Goal: Task Accomplishment & Management: Complete application form

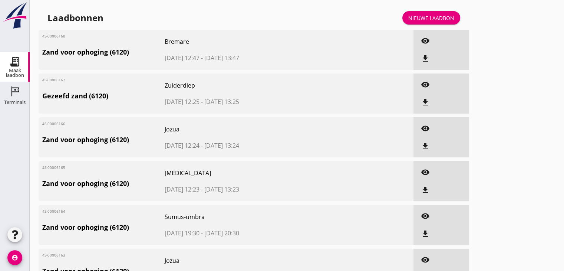
click at [434, 17] on div "Nieuwe laadbon" at bounding box center [432, 18] width 46 height 8
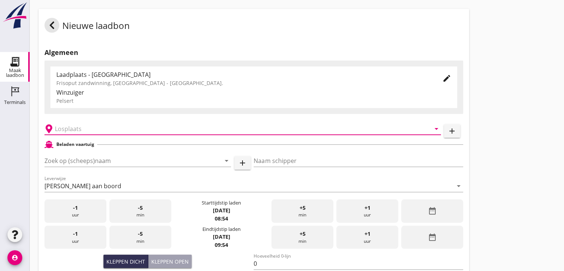
drag, startPoint x: 84, startPoint y: 129, endPoint x: 88, endPoint y: 128, distance: 3.9
click at [85, 129] on input "text" at bounding box center [238, 129] width 366 height 12
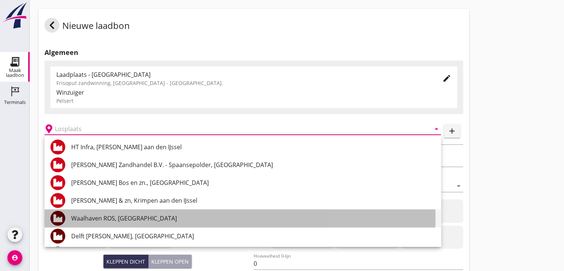
click at [113, 219] on div "Waalhaven ROS, [GEOGRAPHIC_DATA]" at bounding box center [253, 218] width 364 height 9
type input "Waalhaven ROS, [GEOGRAPHIC_DATA]"
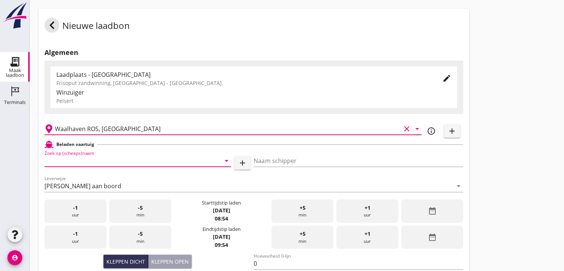
click at [73, 158] on input "Zoek op (scheeps)naam" at bounding box center [128, 161] width 166 height 12
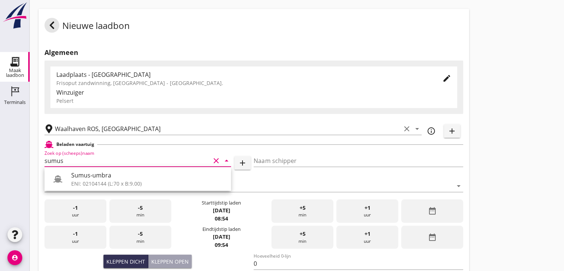
click at [95, 176] on div "Sumus-umbra" at bounding box center [148, 175] width 154 height 9
type input "Sumus-umbra"
type input "Hein"
type input "600"
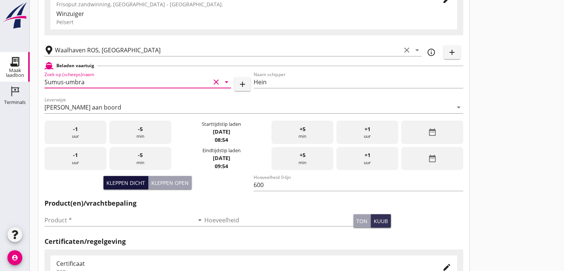
scroll to position [111, 0]
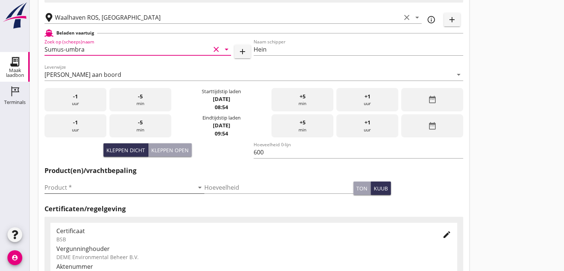
type input "Sumus-umbra"
click at [52, 186] on input "Product *" at bounding box center [120, 187] width 150 height 12
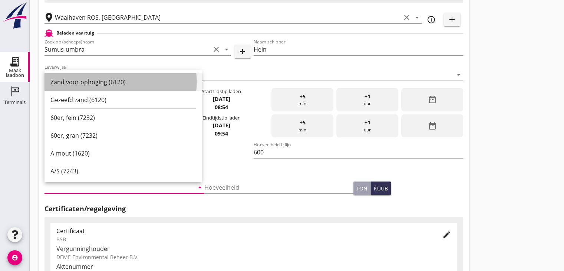
click at [84, 81] on div "Zand voor ophoging (6120)" at bounding box center [122, 82] width 145 height 9
type input "Zand voor ophoging (6120)"
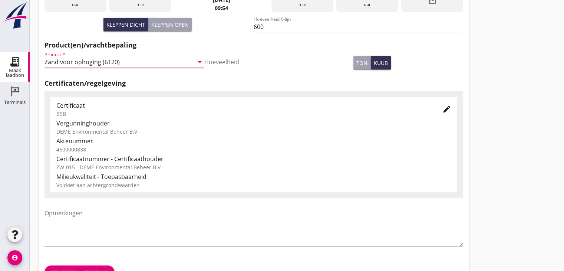
scroll to position [260, 0]
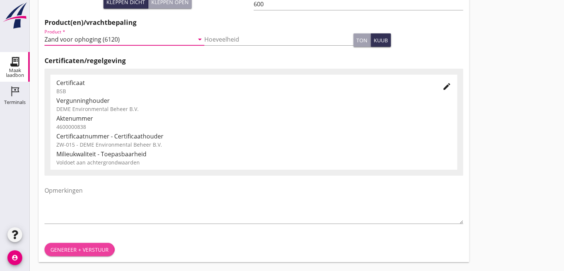
click at [88, 248] on div "Genereer + verstuur" at bounding box center [79, 250] width 58 height 8
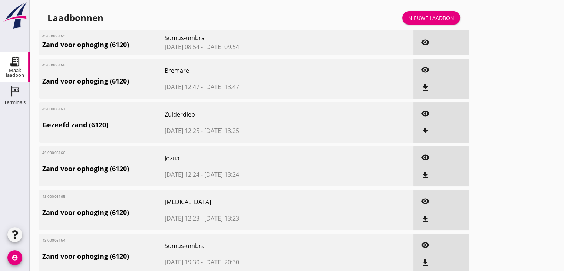
click at [448, 17] on div "Nieuwe laadbon" at bounding box center [432, 18] width 46 height 8
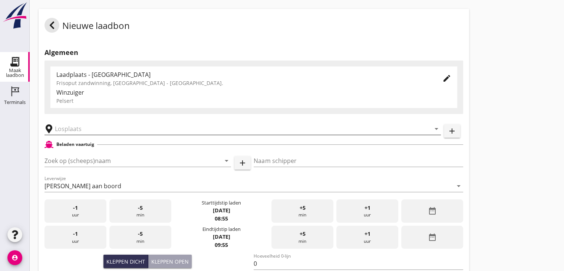
click at [63, 127] on input "text" at bounding box center [238, 129] width 366 height 12
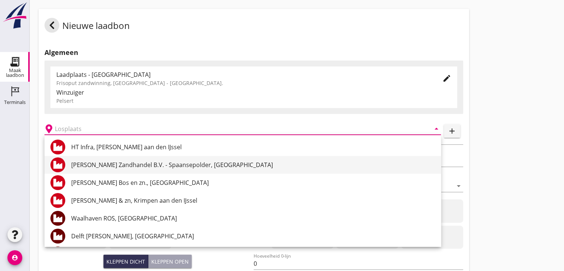
click at [136, 163] on div "[PERSON_NAME] Zandhandel B.V. - Spaansepolder, [GEOGRAPHIC_DATA]" at bounding box center [253, 164] width 364 height 9
type input "[PERSON_NAME] Zandhandel B.V. - Spaansepolder, [GEOGRAPHIC_DATA]"
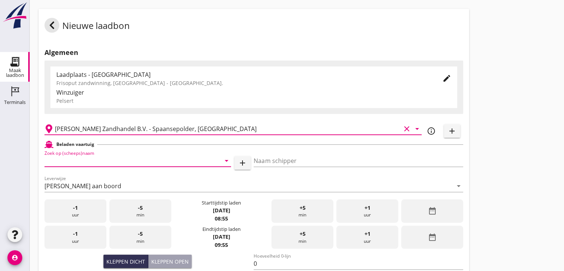
click at [97, 158] on input "Zoek op (scheeps)naam" at bounding box center [128, 161] width 166 height 12
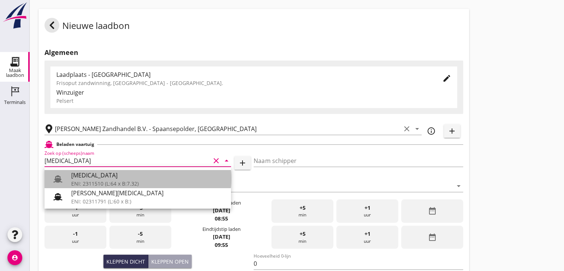
click at [82, 179] on div "[MEDICAL_DATA]" at bounding box center [148, 175] width 154 height 9
type input "[MEDICAL_DATA]"
type input "[PERSON_NAME]"
type input "552"
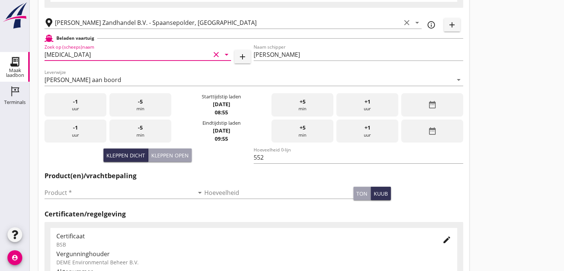
scroll to position [74, 0]
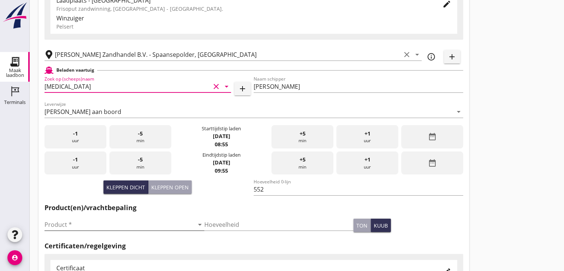
type input "[MEDICAL_DATA]"
click at [60, 226] on input "Product *" at bounding box center [120, 225] width 150 height 12
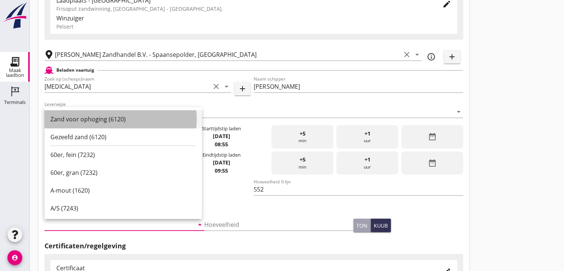
click at [84, 120] on div "Zand voor ophoging (6120)" at bounding box center [122, 119] width 145 height 9
type input "Zand voor ophoging (6120)"
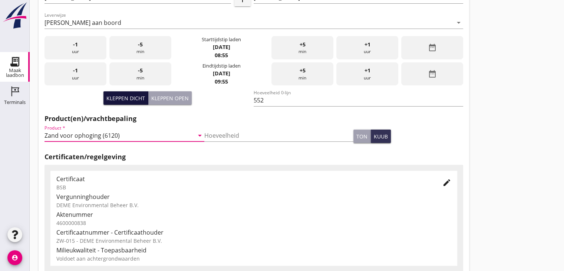
scroll to position [186, 0]
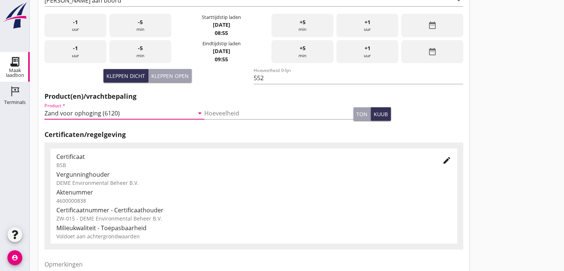
click at [63, 112] on input "Zand voor ophoging (6120)" at bounding box center [120, 113] width 150 height 12
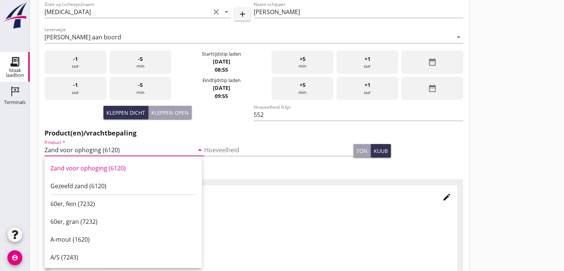
scroll to position [111, 0]
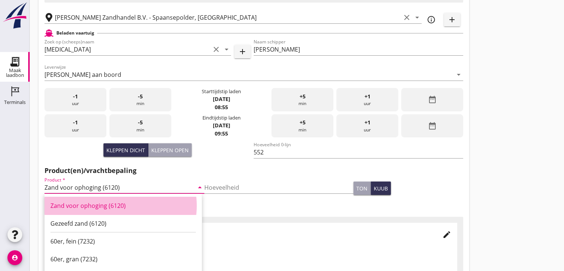
click at [95, 207] on div "Zand voor ophoging (6120)" at bounding box center [122, 205] width 145 height 9
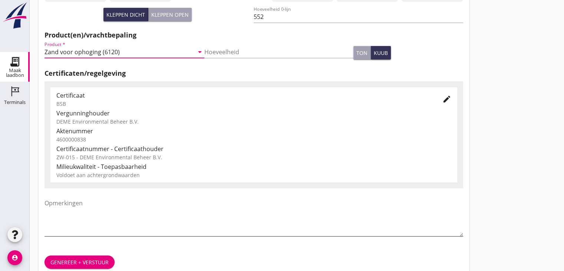
scroll to position [260, 0]
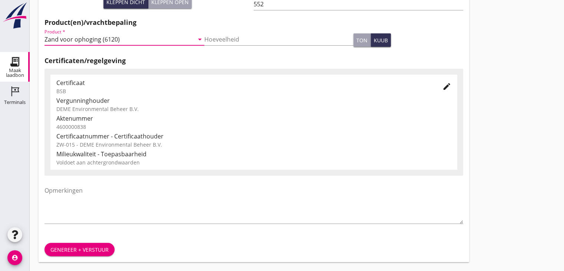
click at [77, 249] on div "Genereer + verstuur" at bounding box center [79, 250] width 58 height 8
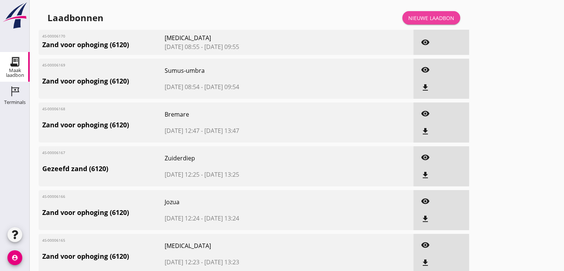
click at [428, 17] on div "Nieuwe laadbon" at bounding box center [432, 18] width 46 height 8
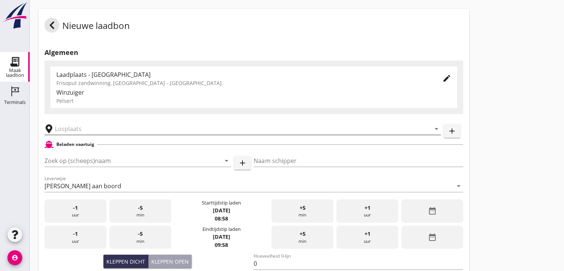
click at [73, 130] on input "text" at bounding box center [238, 129] width 366 height 12
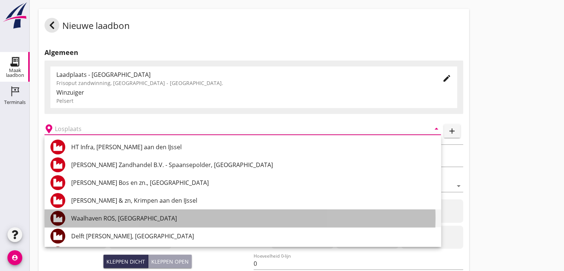
click at [91, 215] on div "Waalhaven ROS, [GEOGRAPHIC_DATA]" at bounding box center [253, 218] width 364 height 9
type input "Waalhaven ROS, [GEOGRAPHIC_DATA]"
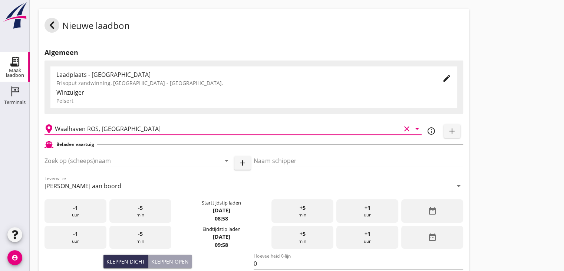
click at [67, 163] on input "Zoek op (scheeps)naam" at bounding box center [128, 161] width 166 height 12
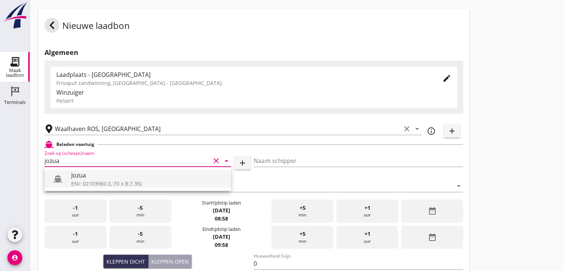
click at [82, 174] on div "Jozua" at bounding box center [148, 175] width 154 height 9
type input "Jozua"
type input "[PERSON_NAME]"
type input "536"
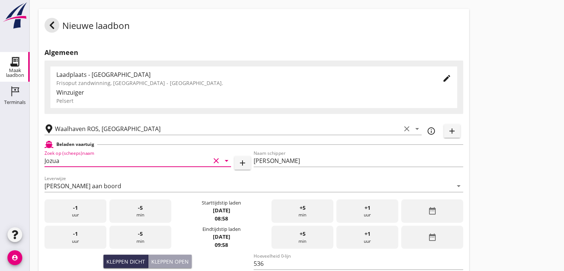
scroll to position [111, 0]
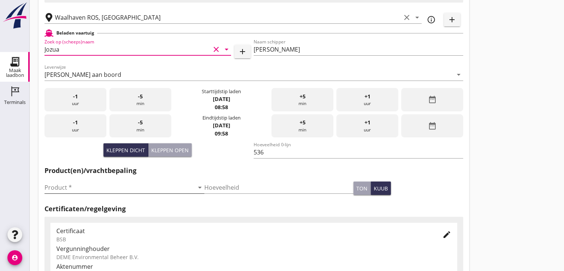
type input "Jozua"
click at [62, 189] on input "Product *" at bounding box center [120, 187] width 150 height 12
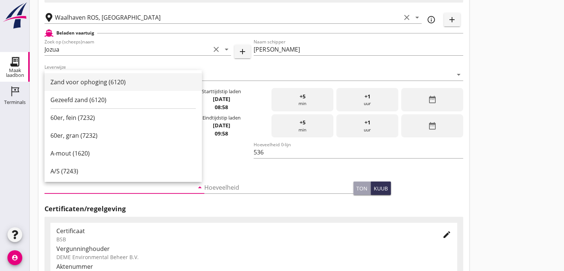
click at [83, 79] on div "Zand voor ophoging (6120)" at bounding box center [122, 82] width 145 height 9
type input "Zand voor ophoging (6120)"
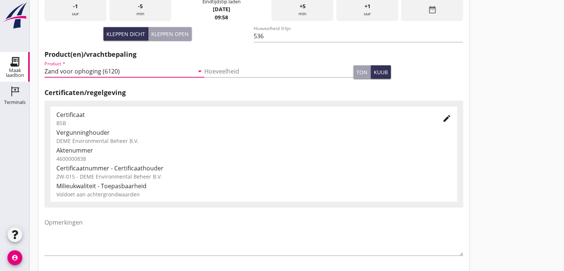
scroll to position [260, 0]
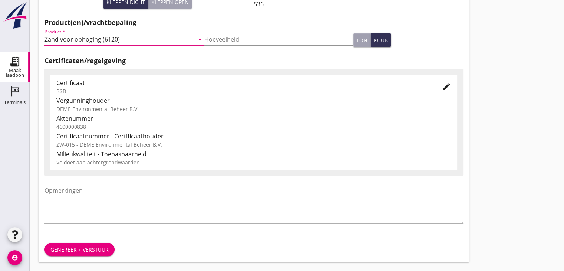
click at [83, 246] on div "Genereer + verstuur" at bounding box center [79, 250] width 58 height 8
